Goal: Complete application form: Complete application form

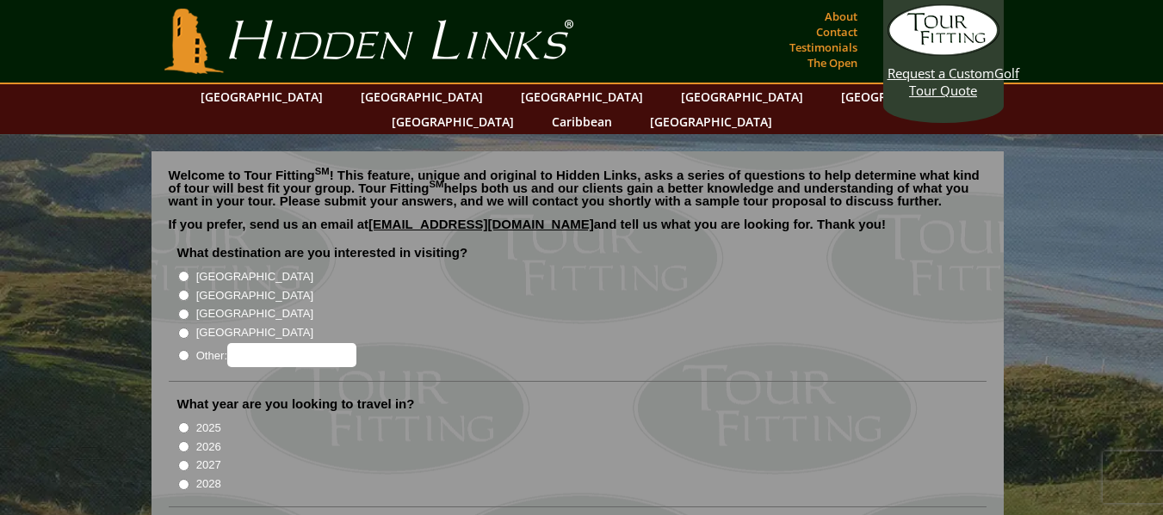
click at [182, 290] on input "[GEOGRAPHIC_DATA]" at bounding box center [183, 295] width 11 height 11
radio input "true"
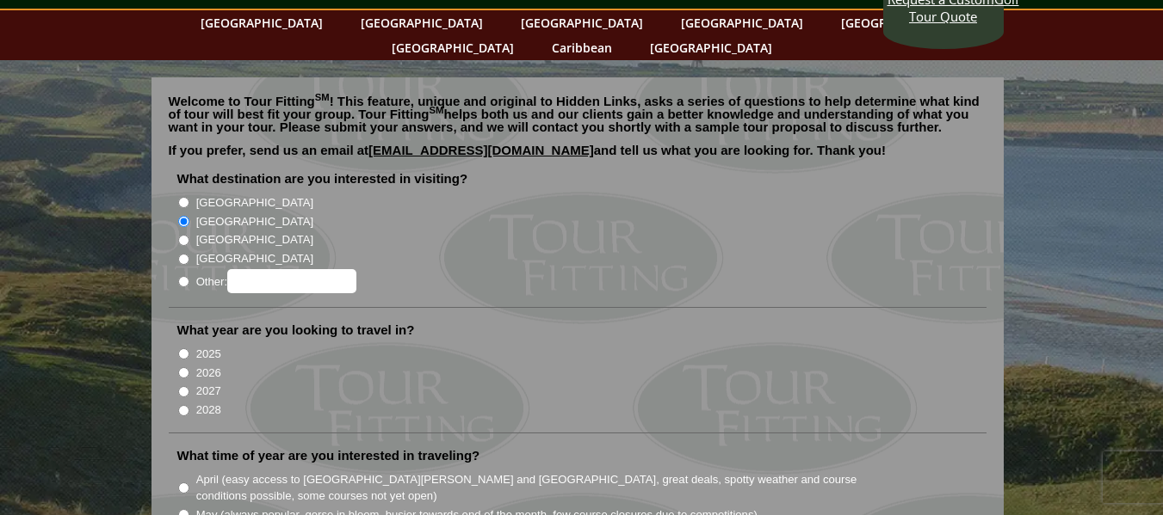
scroll to position [172, 0]
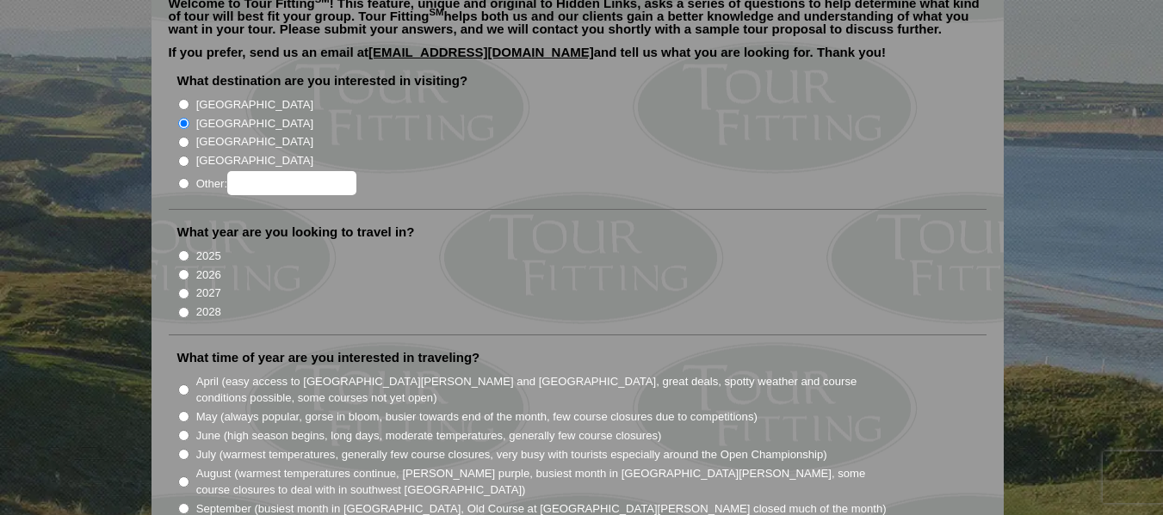
click at [181, 288] on input "2027" at bounding box center [183, 293] width 11 height 11
radio input "true"
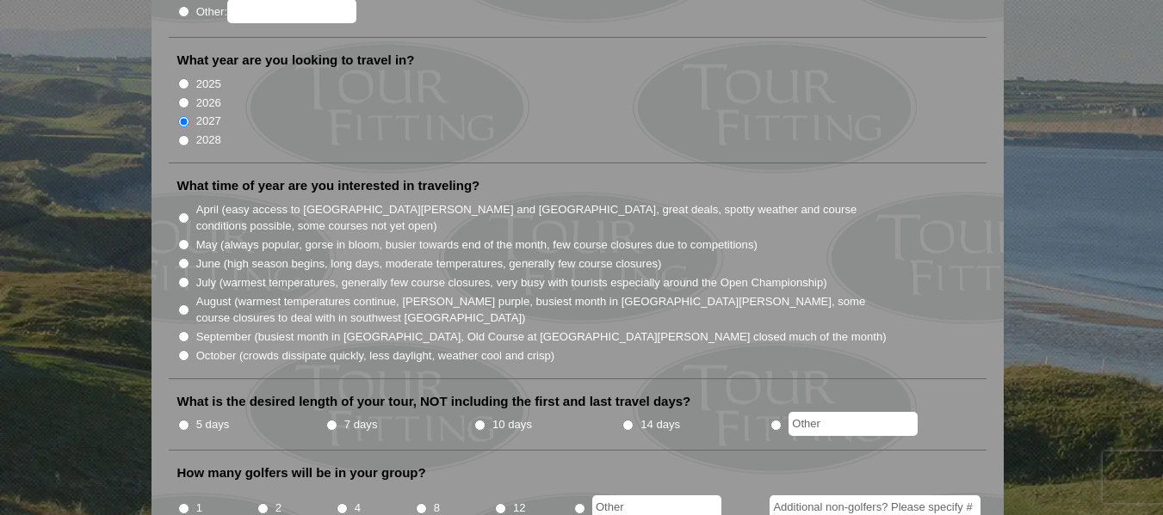
click at [182, 258] on input "June (high season begins, long days, moderate temperatures, generally few cours…" at bounding box center [183, 263] width 11 height 11
radio input "true"
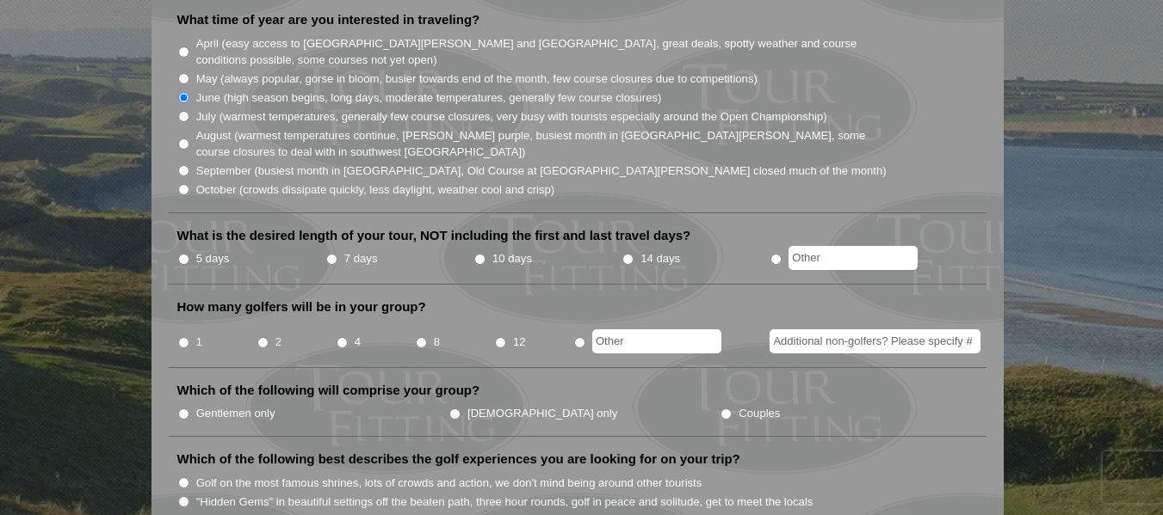
scroll to position [516, 0]
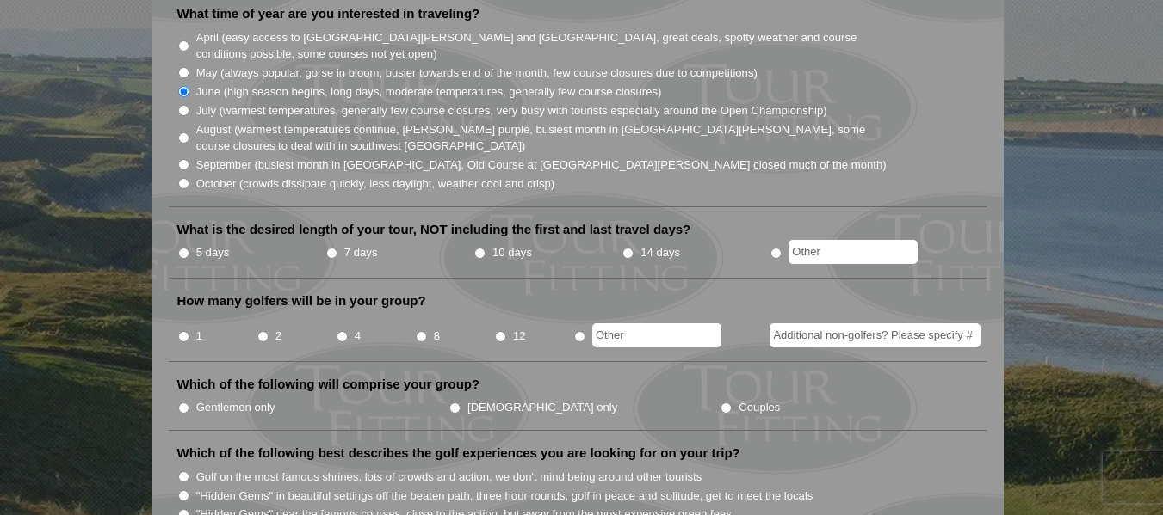
click at [182, 248] on input "5 days" at bounding box center [183, 253] width 11 height 11
radio input "true"
click at [339, 331] on input "4" at bounding box center [341, 336] width 11 height 11
radio input "true"
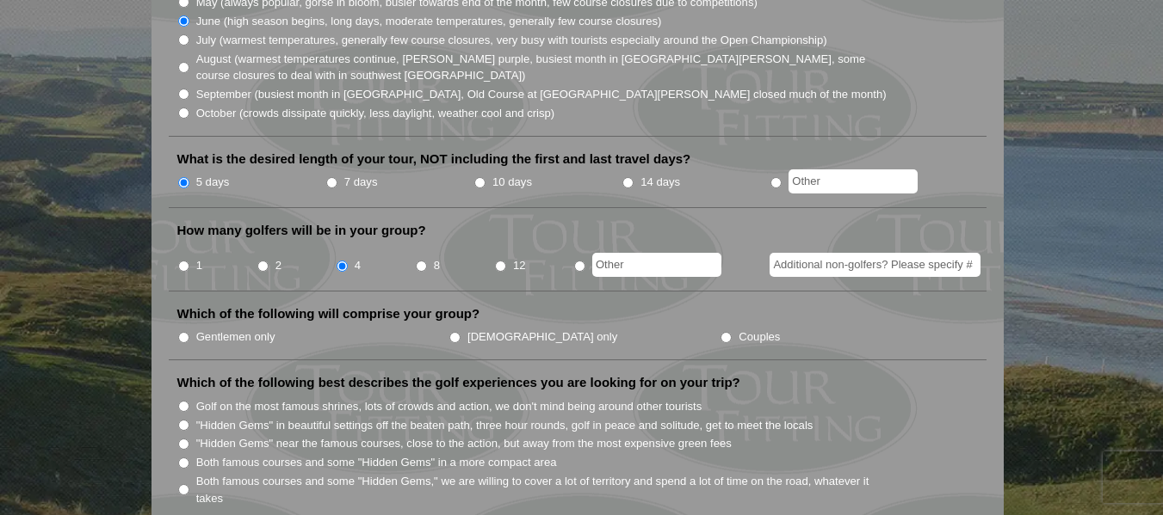
scroll to position [688, 0]
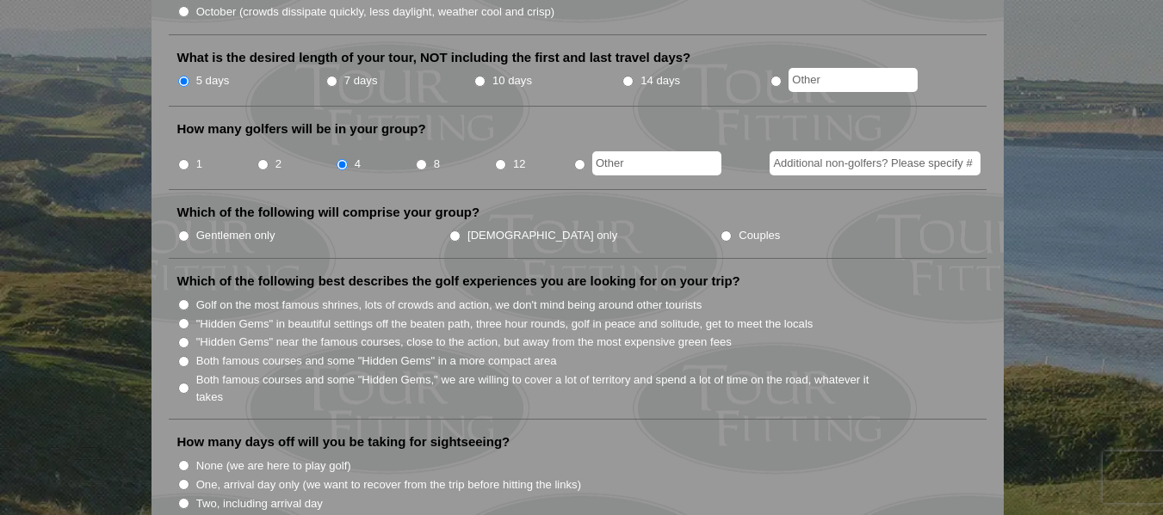
click at [184, 231] on input "Gentlemen only" at bounding box center [183, 236] width 11 height 11
radio input "true"
click at [720, 231] on input "Couples" at bounding box center [725, 236] width 11 height 11
radio input "true"
click at [188, 356] on input "Both famous courses and some "Hidden Gems" in a more compact area" at bounding box center [183, 361] width 11 height 11
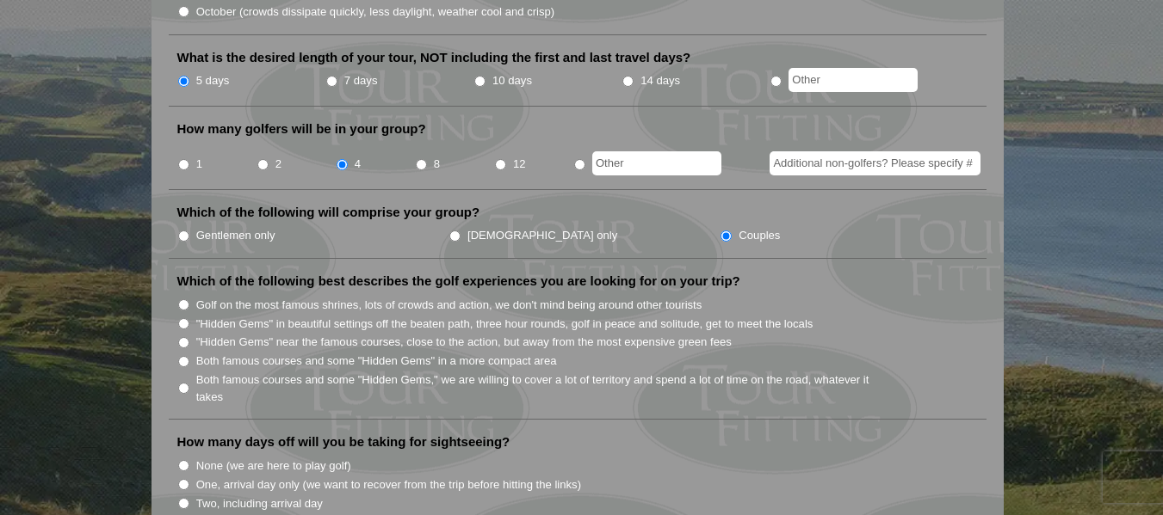
radio input "true"
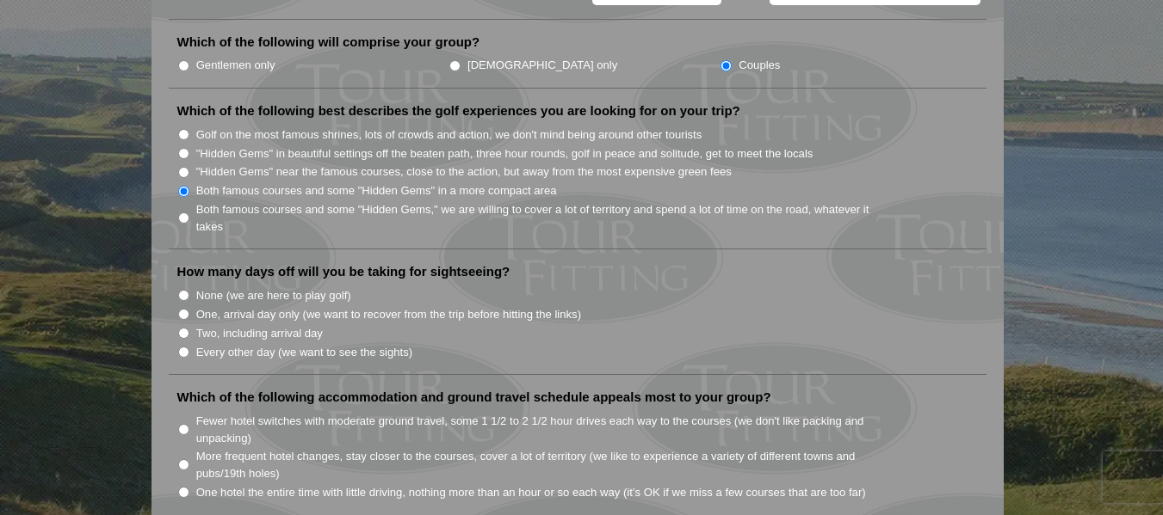
scroll to position [861, 0]
click at [182, 307] on input "One, arrival day only (we want to recover from the trip before hitting the link…" at bounding box center [183, 312] width 11 height 11
radio input "true"
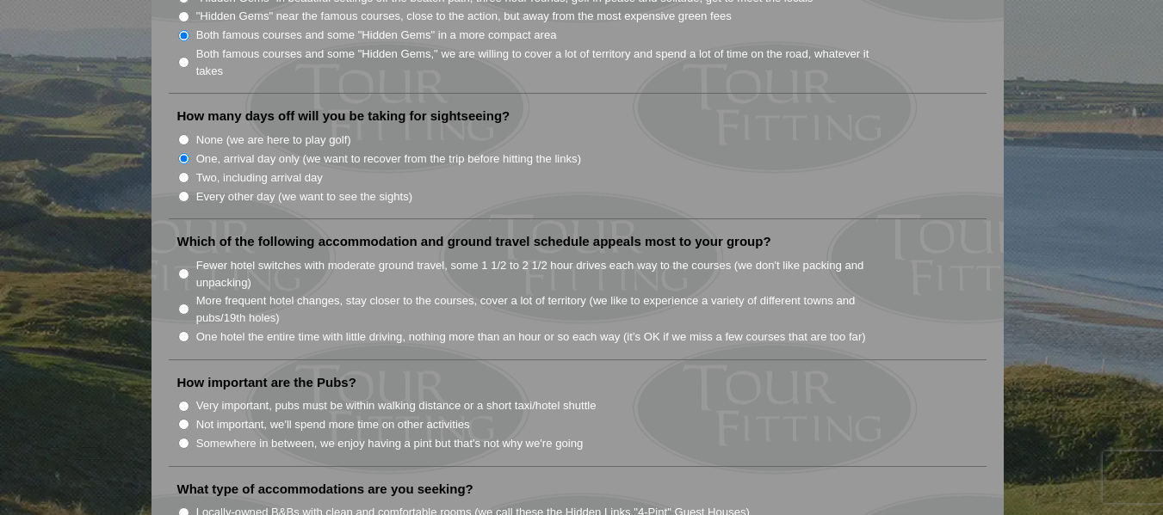
scroll to position [1033, 0]
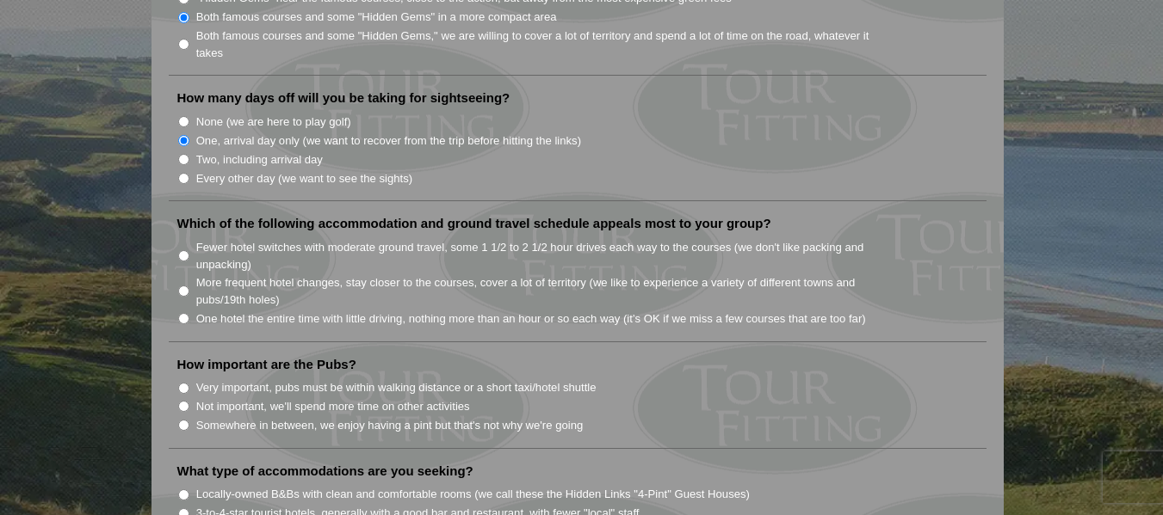
click at [182, 286] on input "More frequent hotel changes, stay closer to the courses, cover a lot of territo…" at bounding box center [183, 291] width 11 height 11
radio input "true"
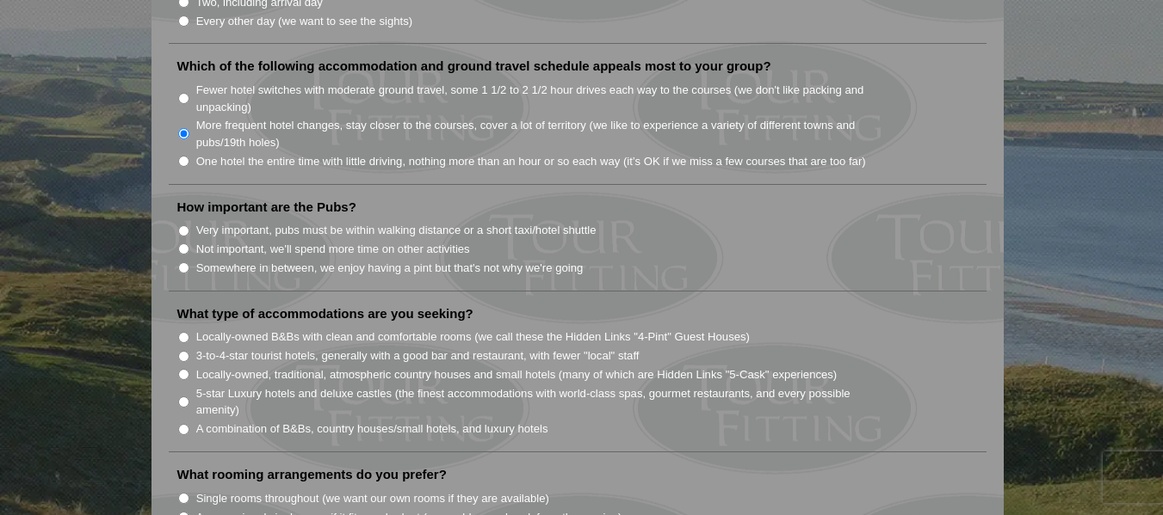
scroll to position [1205, 0]
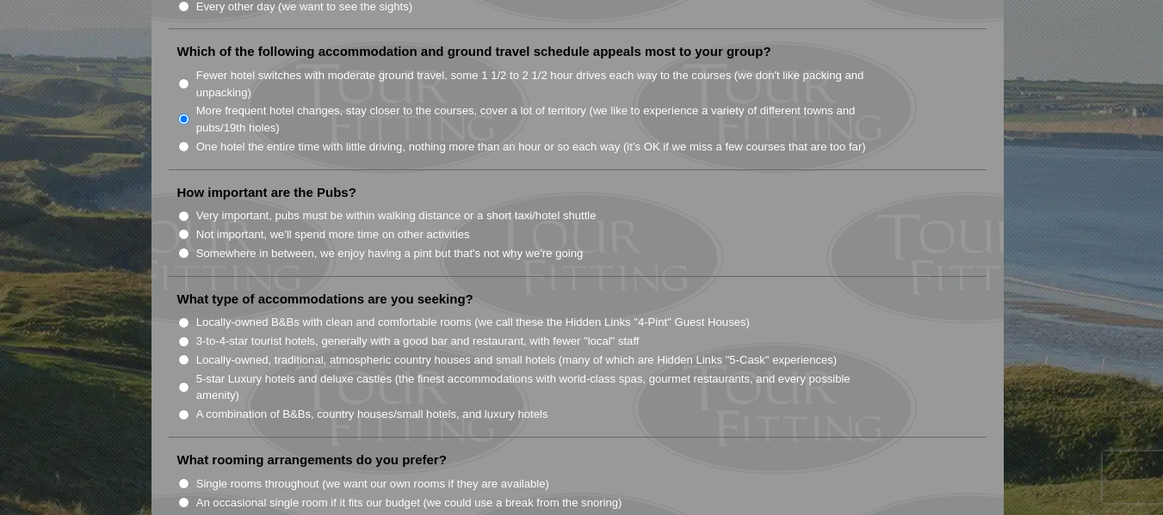
click at [185, 229] on input "Not important, we'll spend more time on other activities" at bounding box center [183, 234] width 11 height 11
radio input "true"
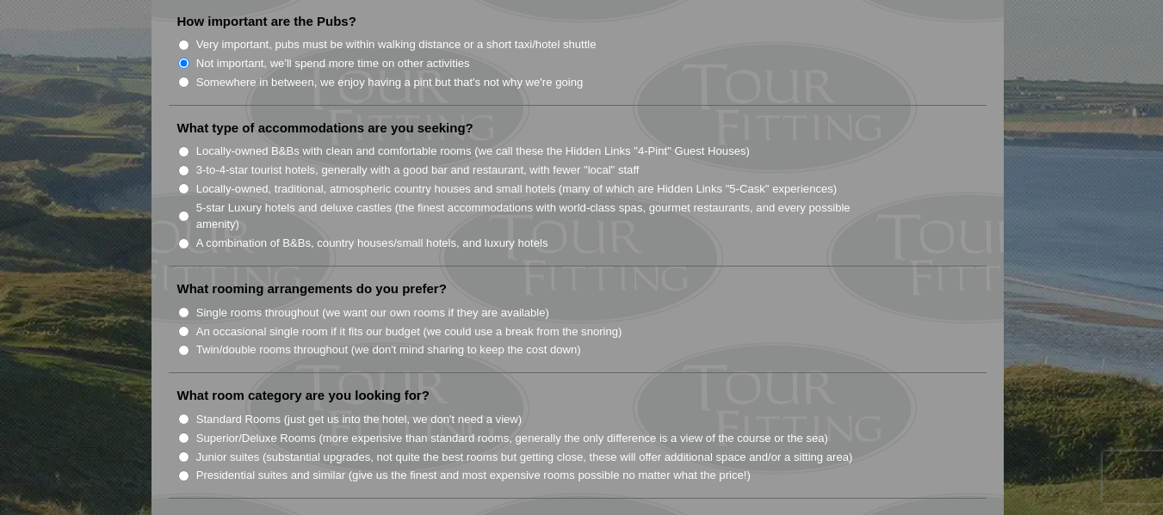
scroll to position [1377, 0]
click at [185, 182] on input "Locally-owned, traditional, atmospheric country houses and small hotels (many o…" at bounding box center [183, 187] width 11 height 11
radio input "true"
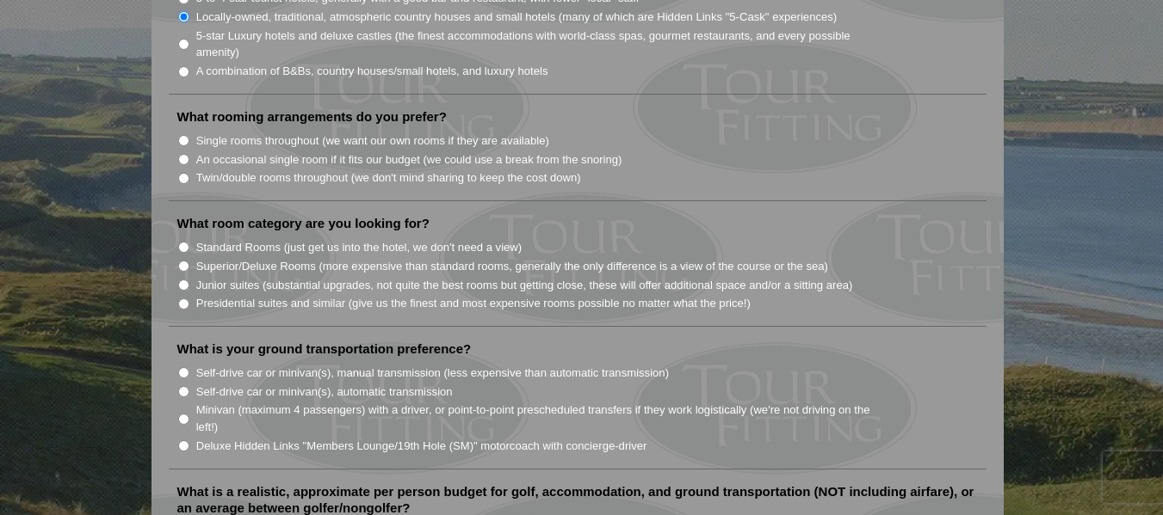
scroll to position [1549, 0]
click at [180, 172] on input "Twin/double rooms throughout (we don't mind sharing to keep the cost down)" at bounding box center [183, 177] width 11 height 11
radio input "true"
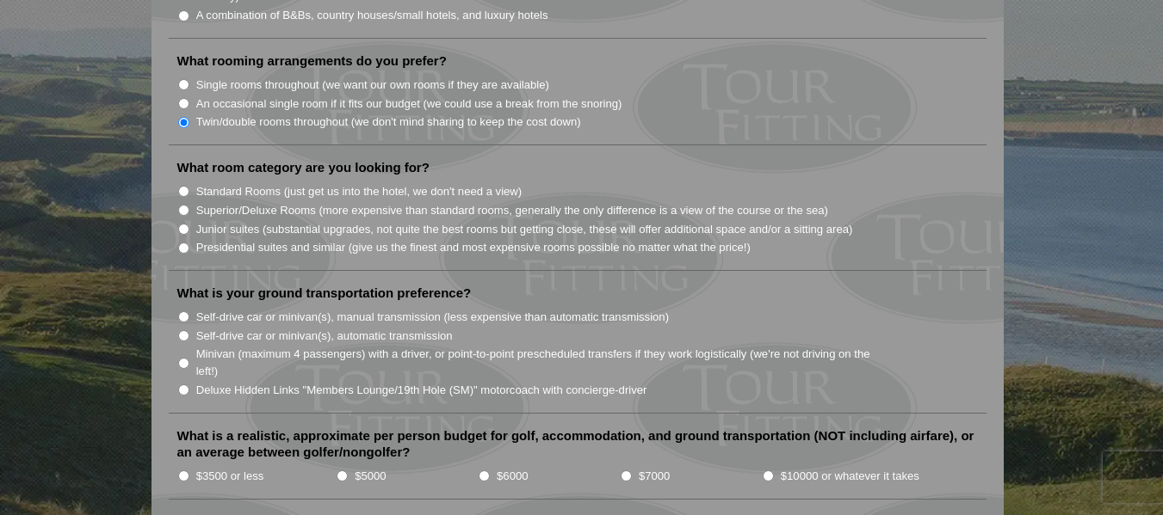
scroll to position [1635, 0]
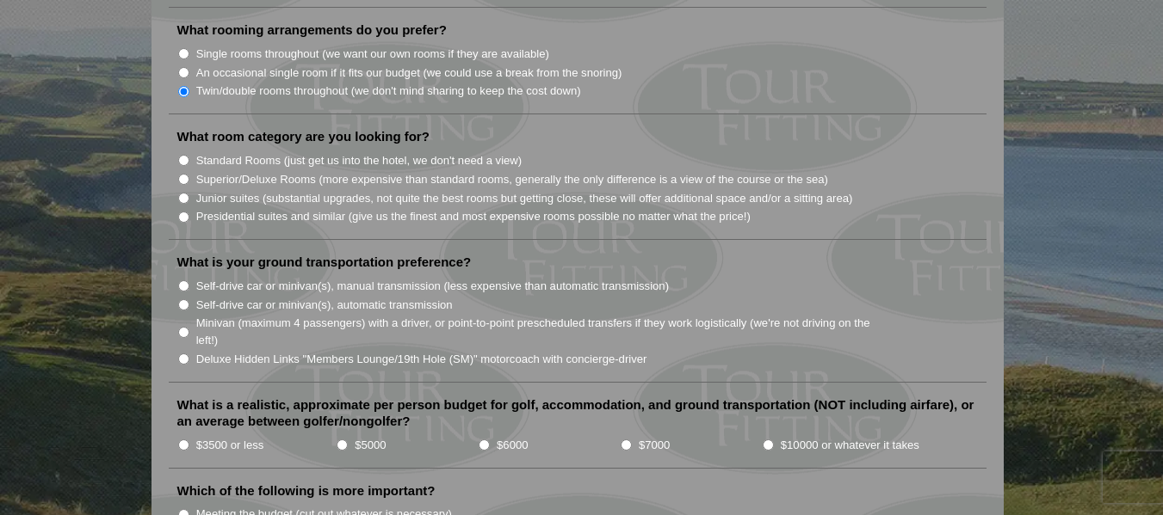
click at [181, 155] on input "Standard Rooms (just get us into the hotel, we don't need a view)" at bounding box center [183, 160] width 11 height 11
radio input "true"
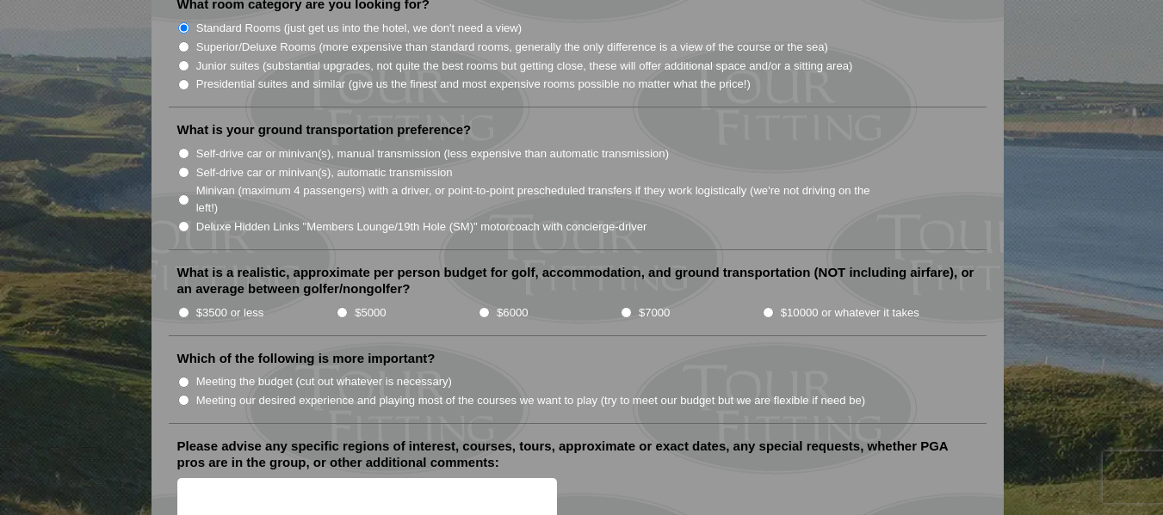
scroll to position [1807, 0]
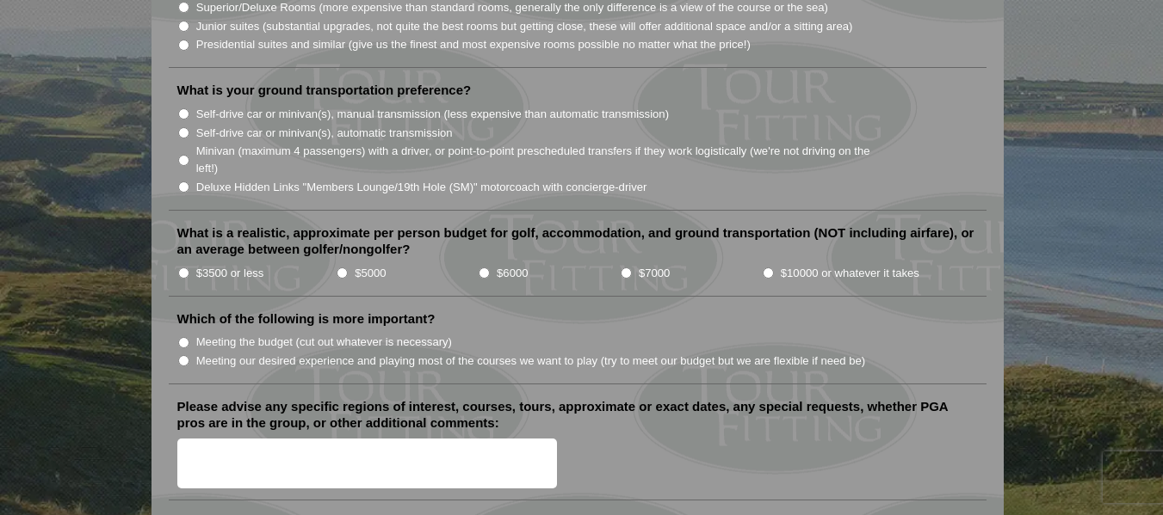
click at [188, 108] on input "Self-drive car or minivan(s), manual transmission (less expensive than automati…" at bounding box center [183, 113] width 11 height 11
radio input "true"
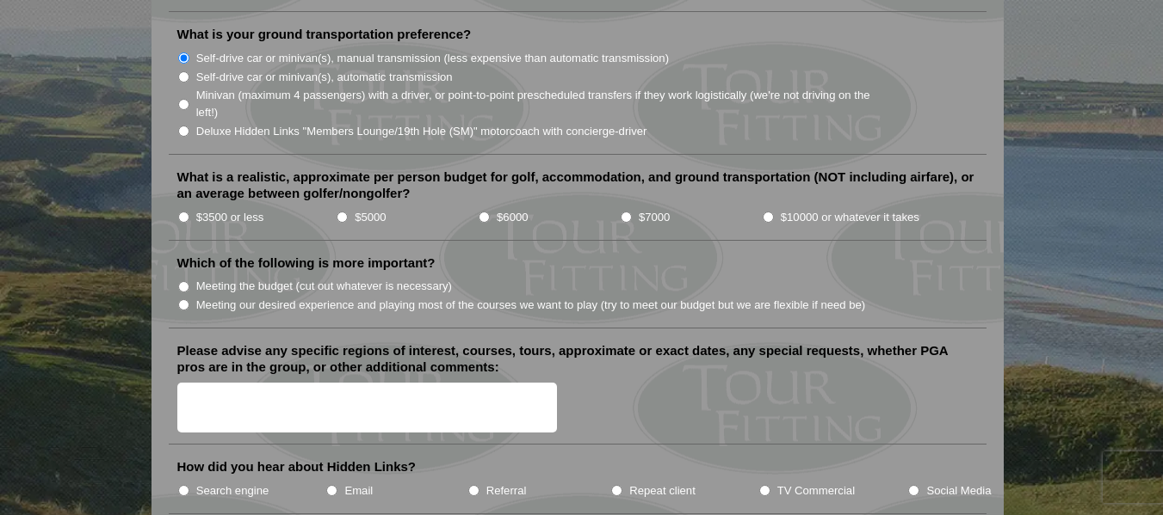
scroll to position [1893, 0]
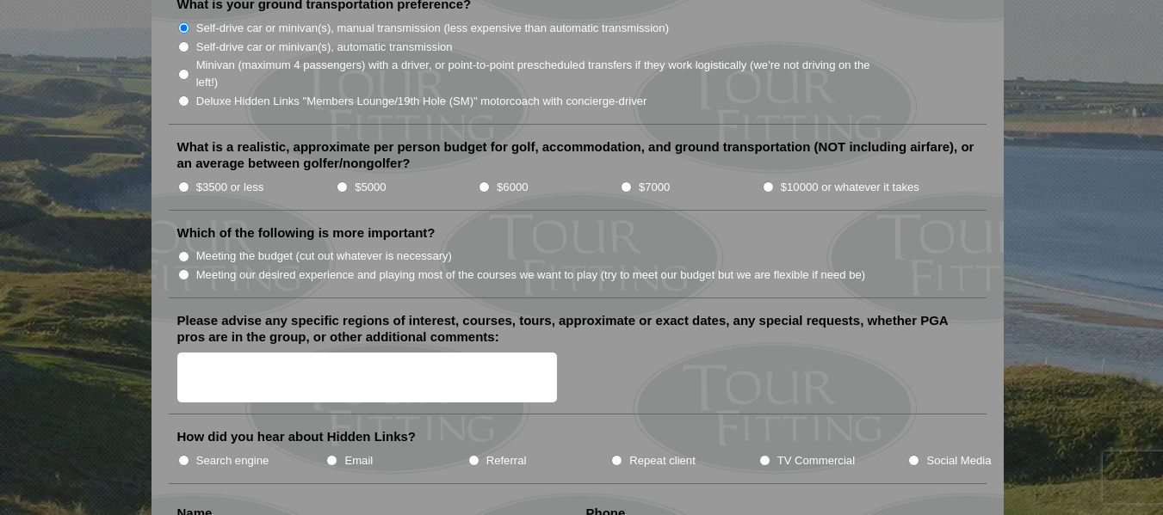
click at [342, 182] on input "$5000" at bounding box center [341, 187] width 11 height 11
radio input "true"
click at [187, 269] on input "Meeting our desired experience and playing most of the courses we want to play …" at bounding box center [183, 274] width 11 height 11
radio input "true"
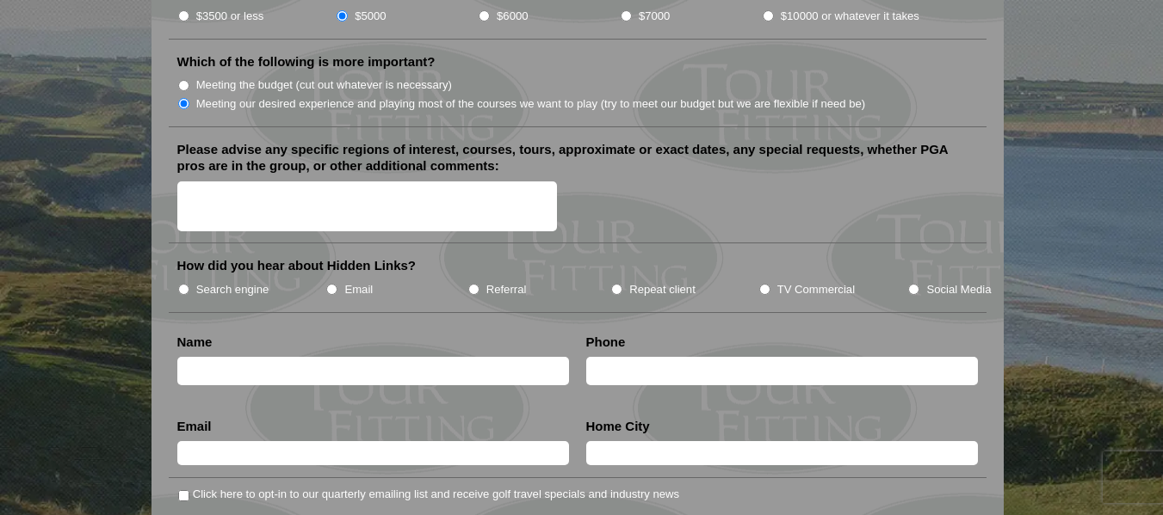
scroll to position [2065, 0]
click at [183, 283] on input "Search engine" at bounding box center [183, 288] width 11 height 11
radio input "true"
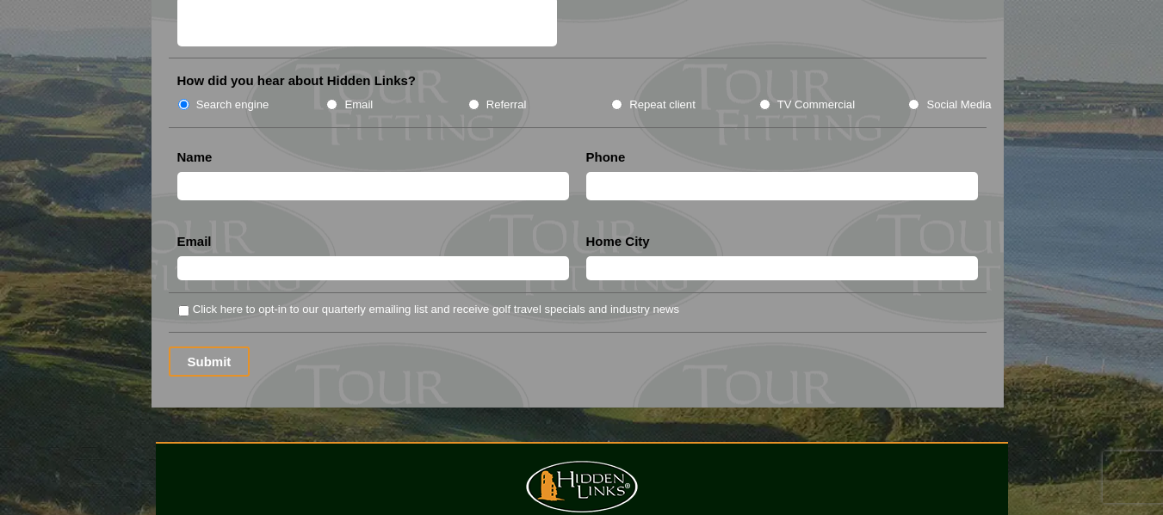
scroll to position [2323, 0]
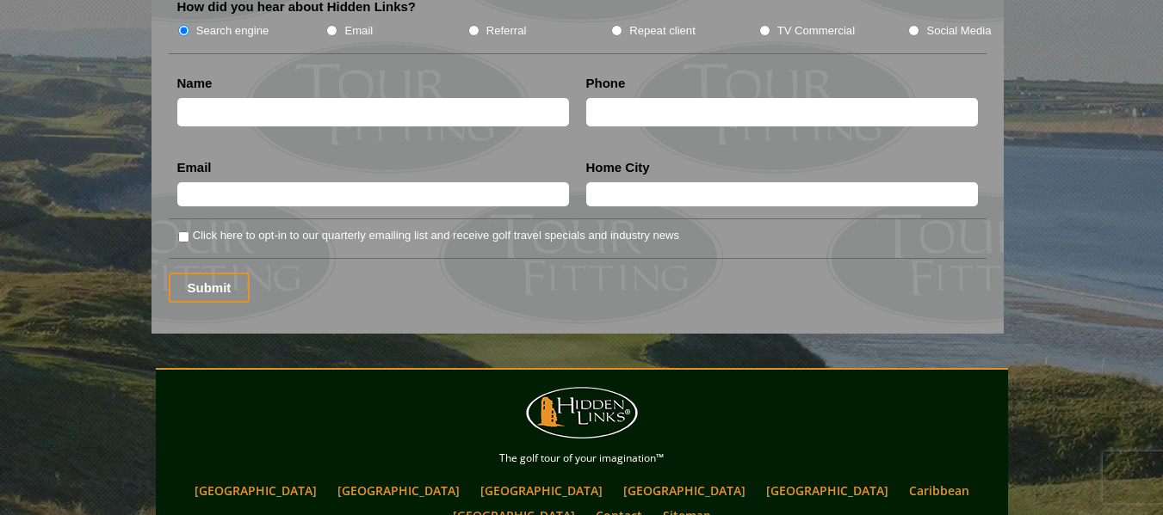
click at [230, 98] on input "text" at bounding box center [373, 112] width 392 height 28
click at [230, 98] on input "[PERSON_NAME]" at bounding box center [373, 112] width 392 height 28
type input "[PERSON_NAME]"
type input "4236671655"
click at [207, 182] on input "text" at bounding box center [373, 194] width 392 height 24
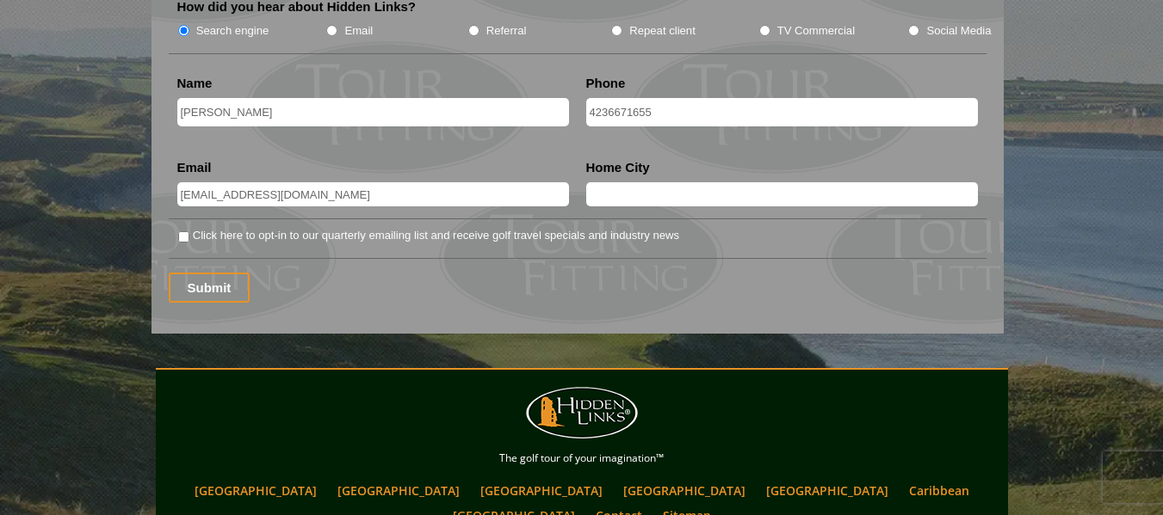
type input "[EMAIL_ADDRESS][DOMAIN_NAME]"
type input "[GEOGRAPHIC_DATA], [GEOGRAPHIC_DATA]"
click at [182, 231] on input "Click here to opt-in to our quarterly emailing list and receive golf travel spe…" at bounding box center [183, 236] width 11 height 11
checkbox input "true"
click at [200, 273] on input "Submit" at bounding box center [210, 288] width 82 height 30
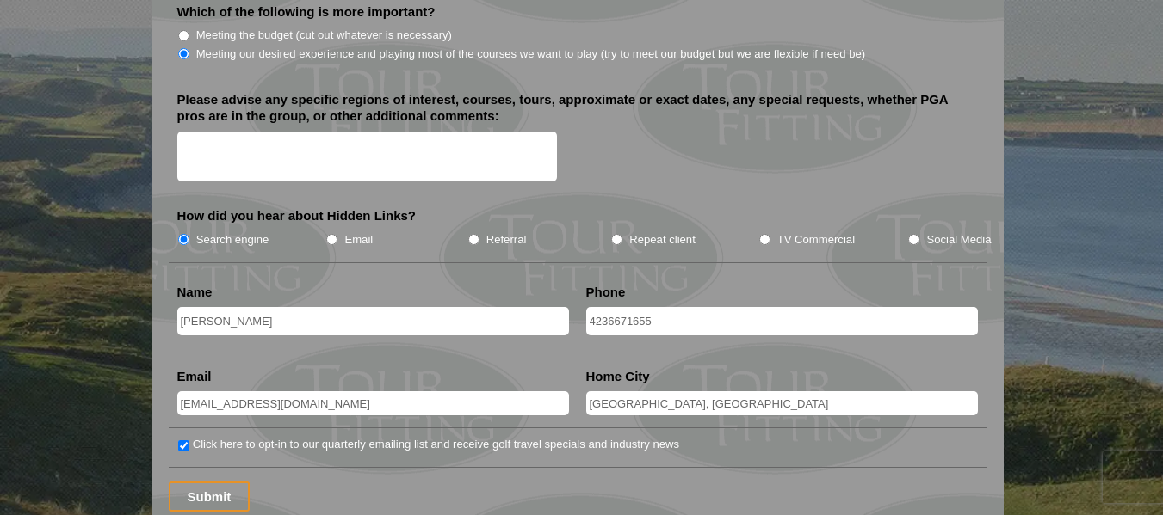
scroll to position [2151, 0]
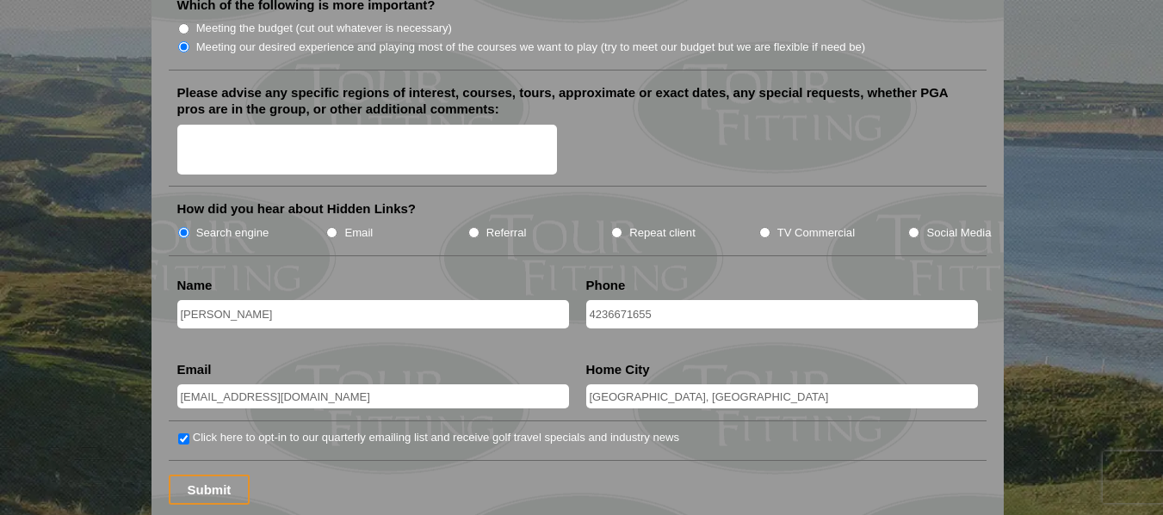
click at [223, 133] on textarea "Please advise any specific regions of interest, courses, tours, approximate or …" at bounding box center [367, 150] width 380 height 51
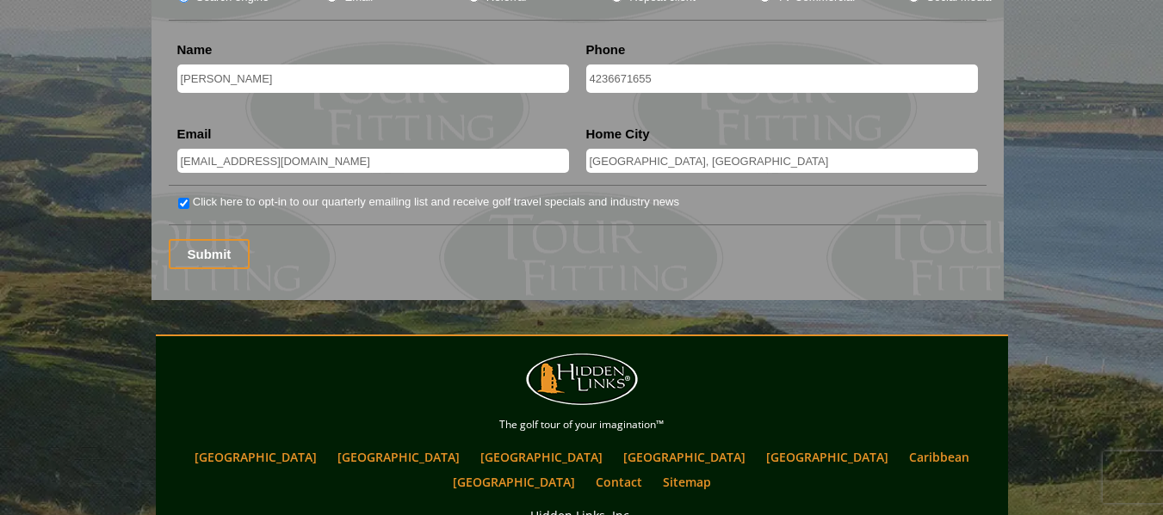
scroll to position [2409, 0]
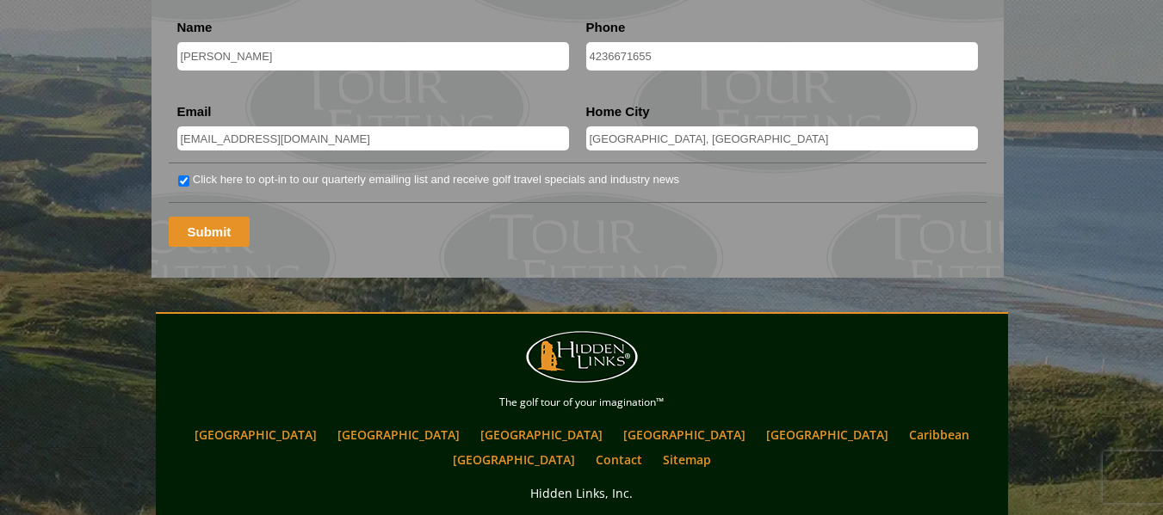
type textarea "Scotland Late June"
click at [199, 217] on input "Submit" at bounding box center [210, 232] width 82 height 30
